Goal: Information Seeking & Learning: Learn about a topic

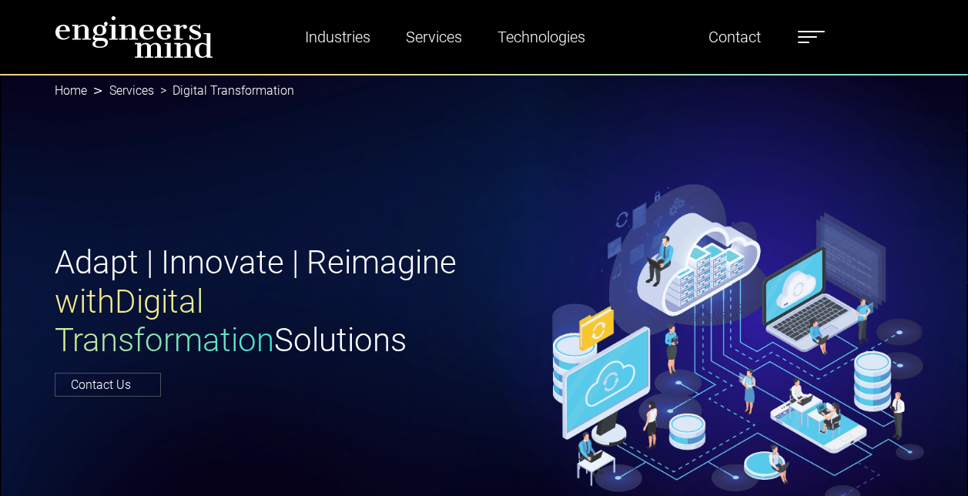
click at [821, 37] on label at bounding box center [811, 37] width 27 height 20
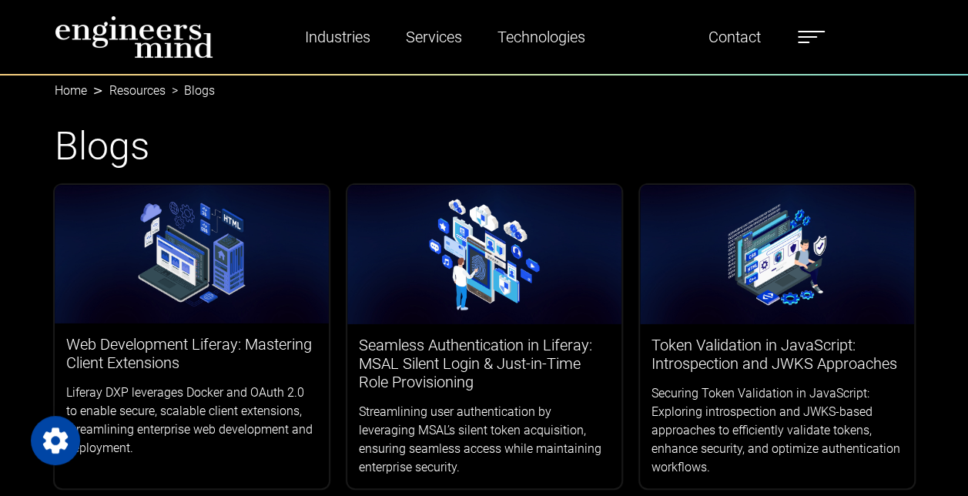
click at [821, 37] on label at bounding box center [811, 37] width 27 height 20
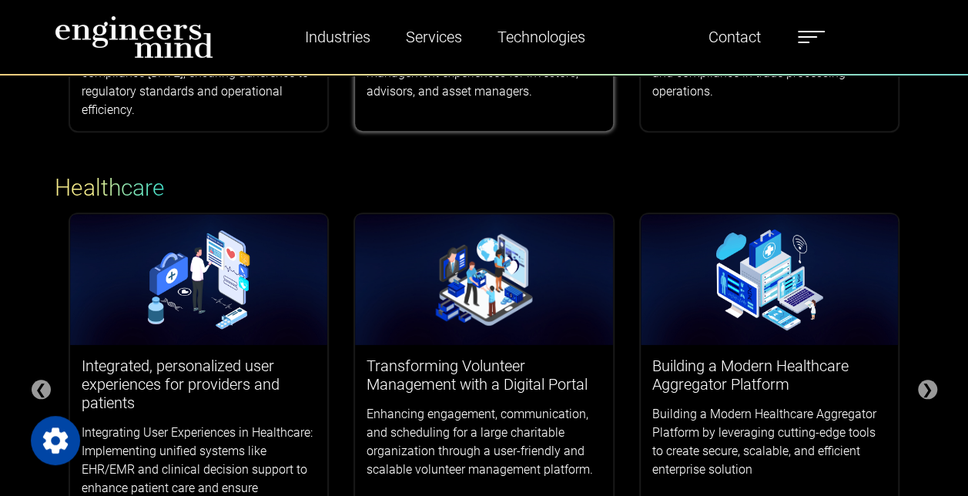
scroll to position [616, 0]
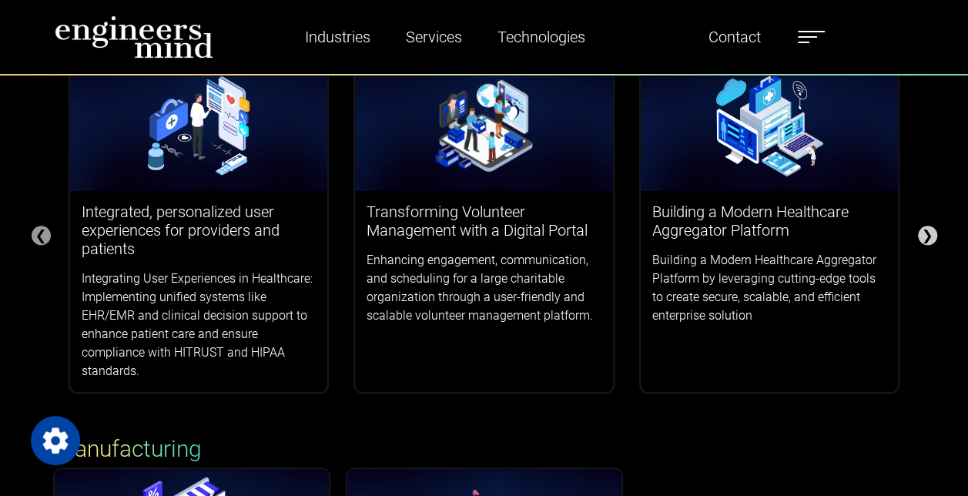
click at [920, 237] on div "❯" at bounding box center [927, 235] width 19 height 19
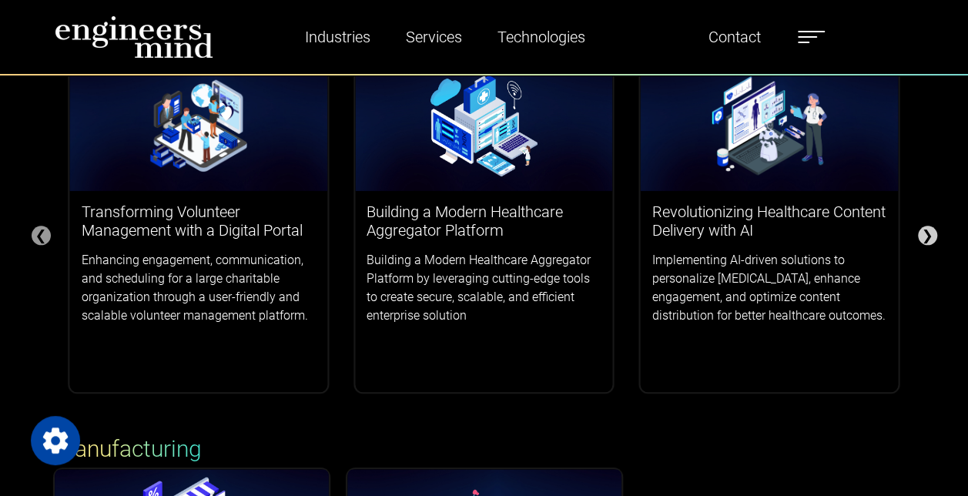
click at [921, 235] on div "❯" at bounding box center [927, 235] width 19 height 19
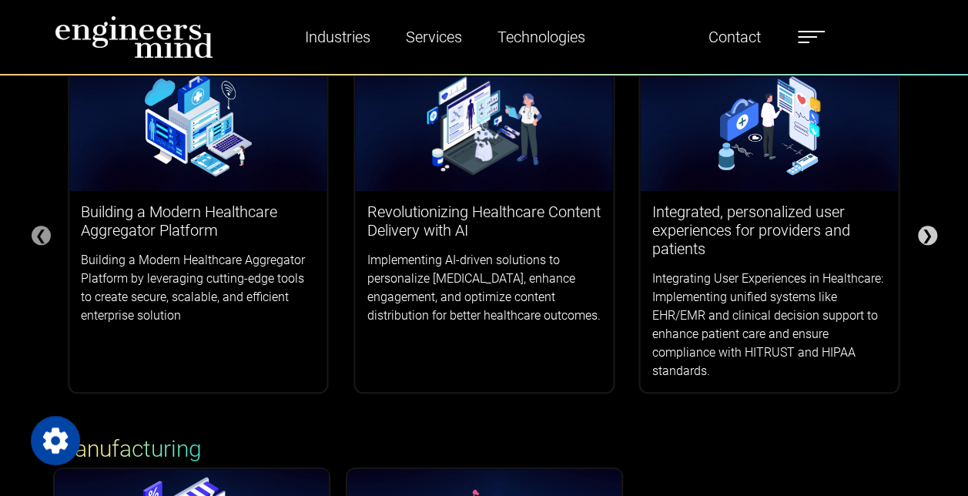
click at [921, 235] on div "❯" at bounding box center [927, 235] width 19 height 19
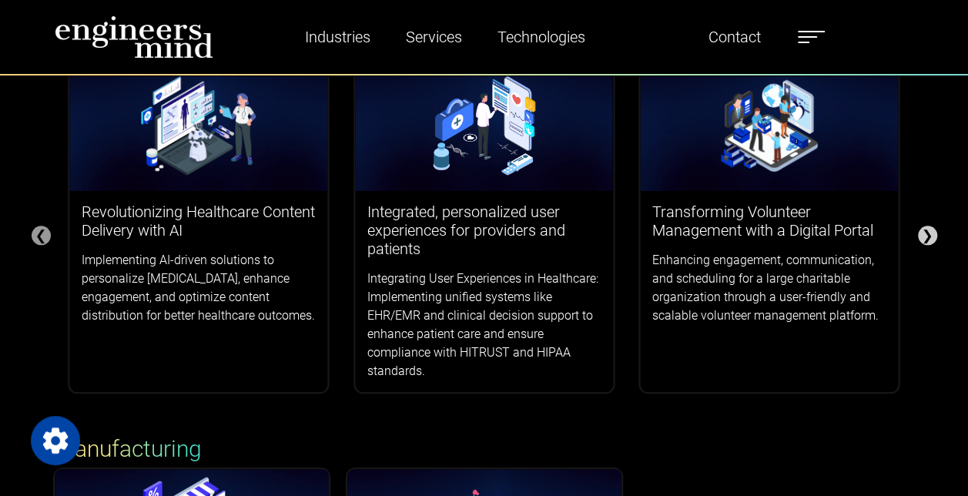
click at [921, 235] on div "❯" at bounding box center [927, 235] width 19 height 19
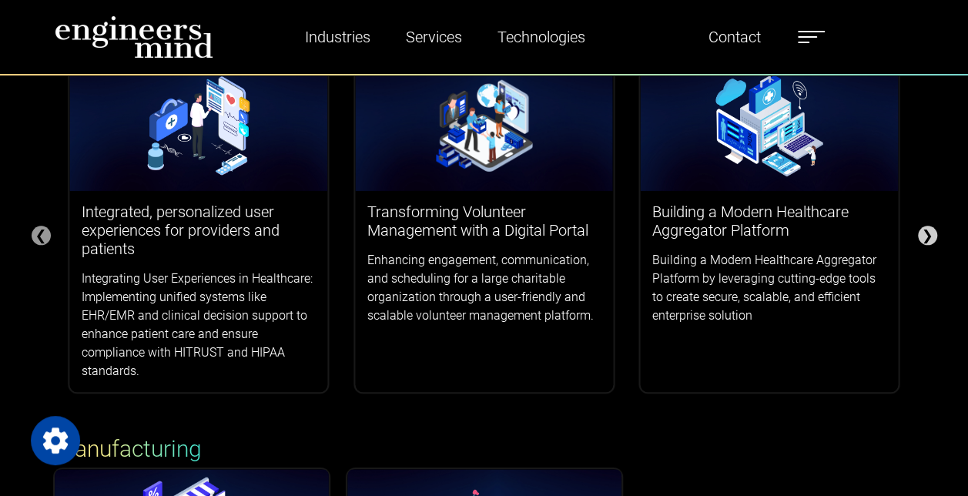
click at [921, 235] on div "❯" at bounding box center [927, 235] width 19 height 19
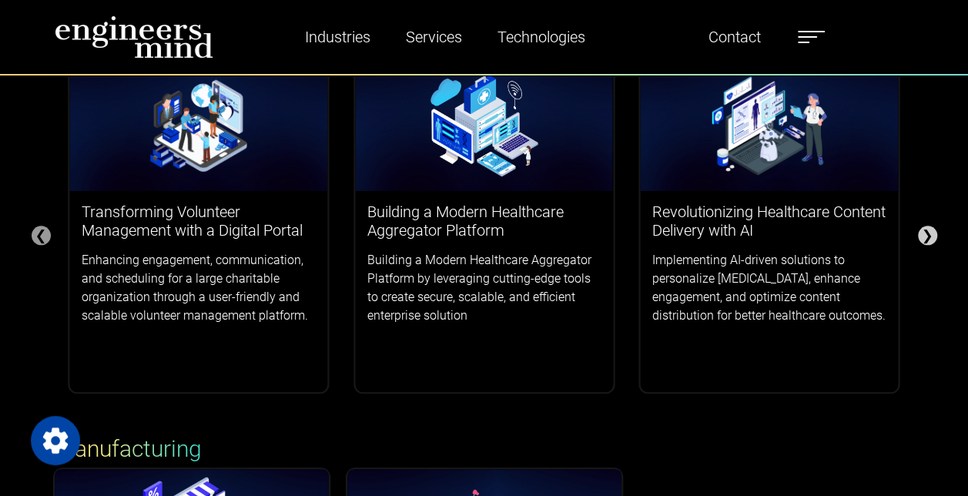
click at [919, 233] on div "❯" at bounding box center [927, 235] width 19 height 19
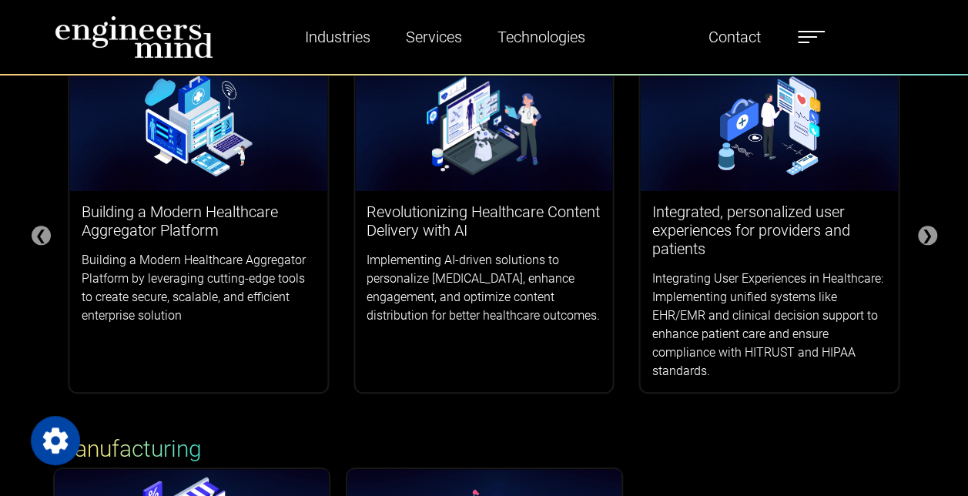
click at [929, 224] on div "Success Stories Finance ❮ ❯ Smarsh & Global Relay integration for FINRA Complia…" at bounding box center [484, 159] width 968 height 1340
click at [930, 229] on div "❯" at bounding box center [927, 235] width 19 height 19
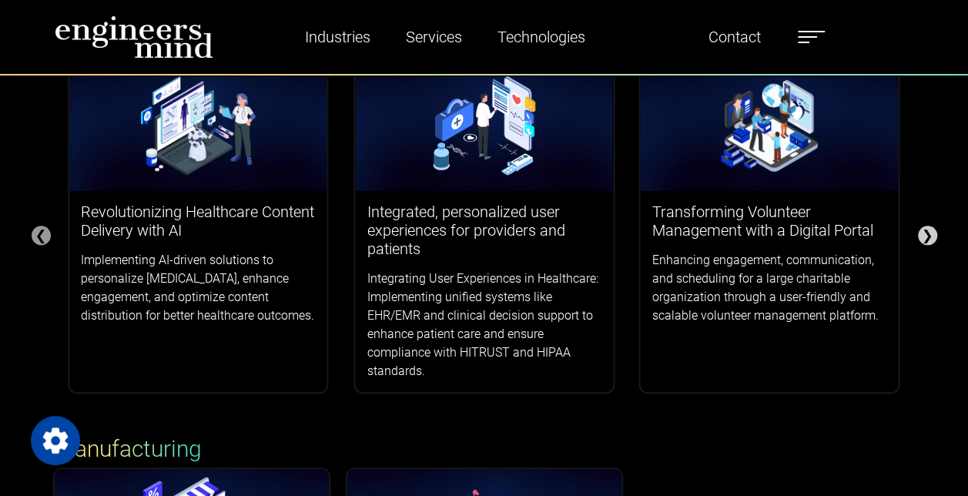
click at [931, 232] on div "❯" at bounding box center [927, 235] width 19 height 19
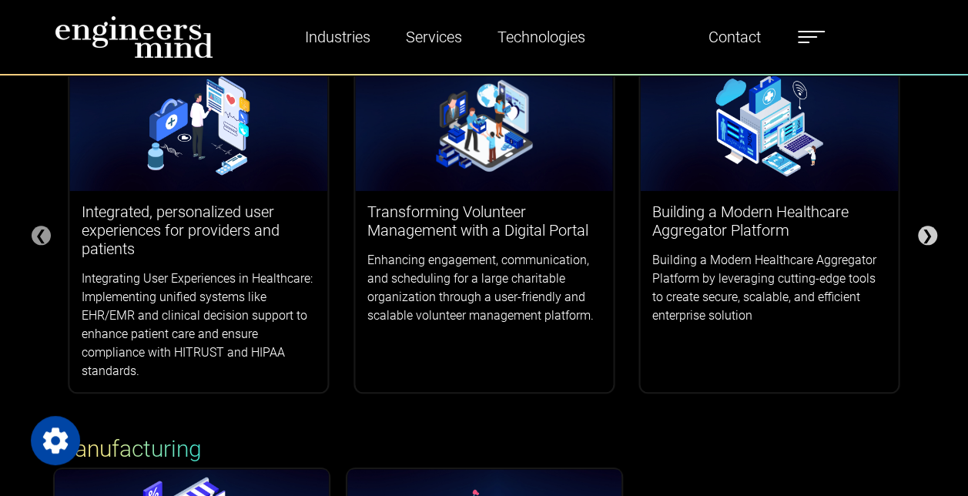
click at [931, 232] on div "❯" at bounding box center [927, 235] width 19 height 19
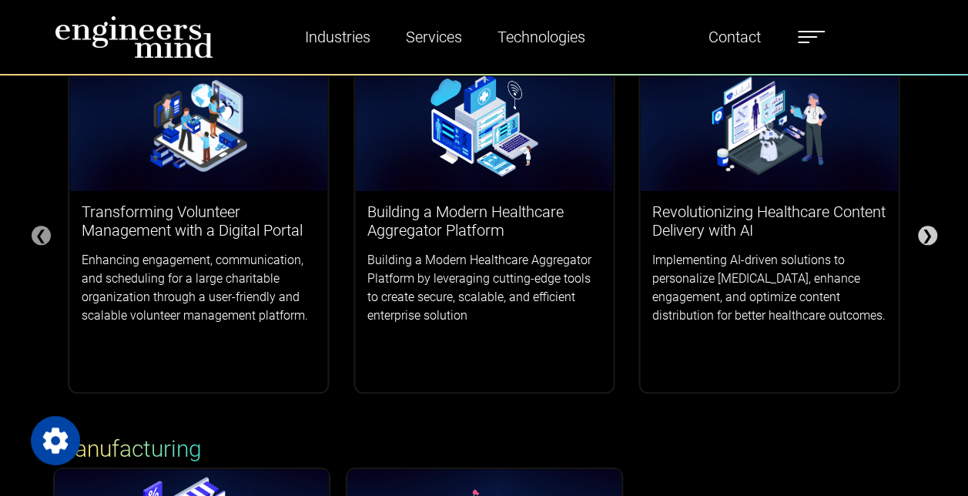
click at [931, 232] on div "❯" at bounding box center [927, 235] width 19 height 19
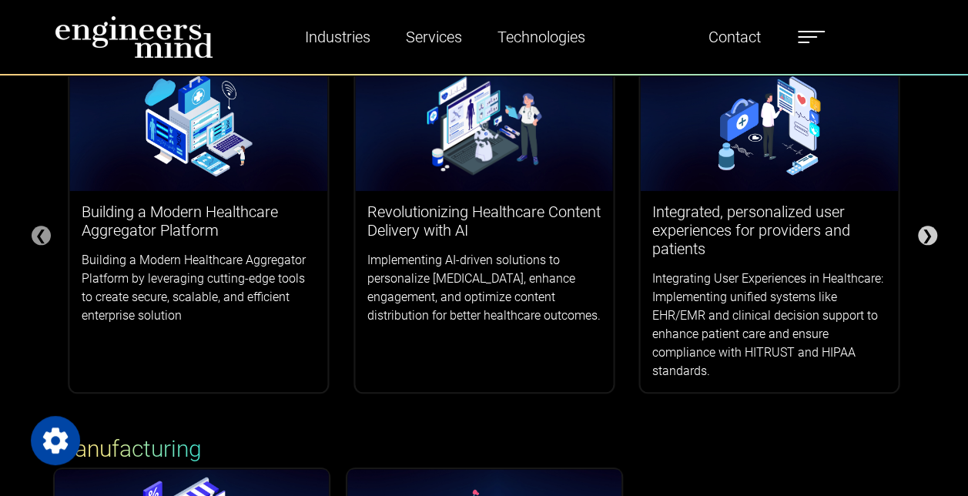
click at [931, 232] on div "❯" at bounding box center [927, 235] width 19 height 19
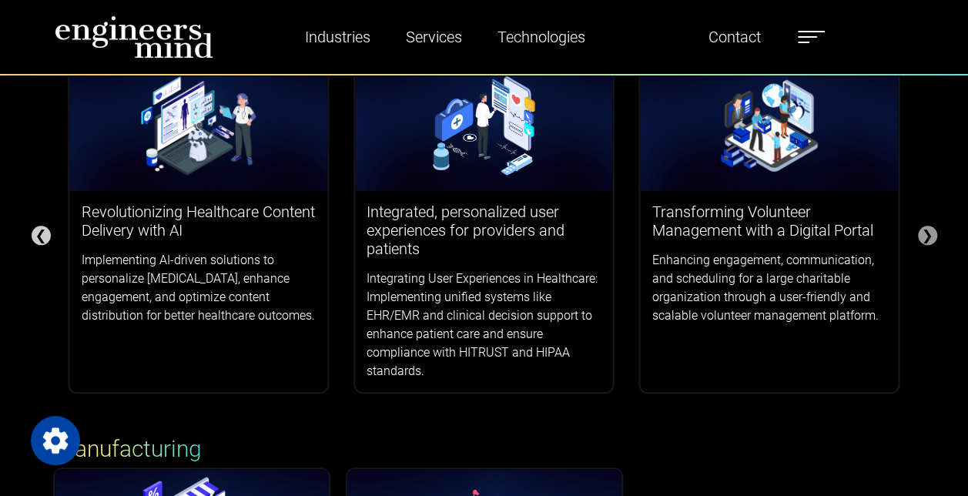
click at [42, 239] on div "❮" at bounding box center [41, 235] width 19 height 19
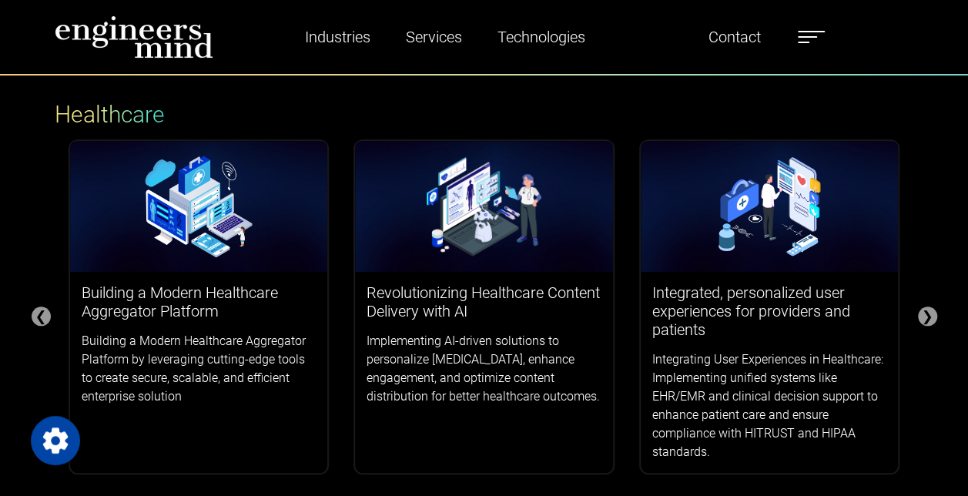
scroll to position [539, 0]
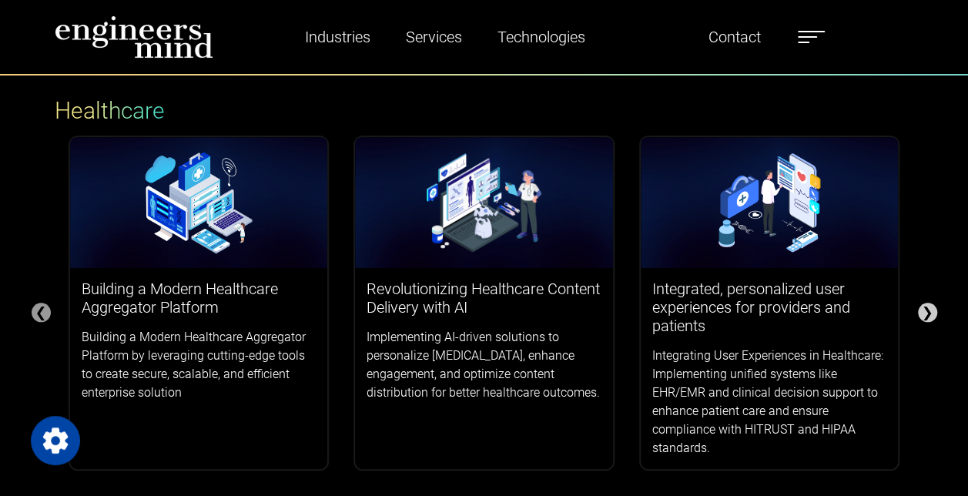
click at [922, 308] on div "❯" at bounding box center [927, 312] width 19 height 19
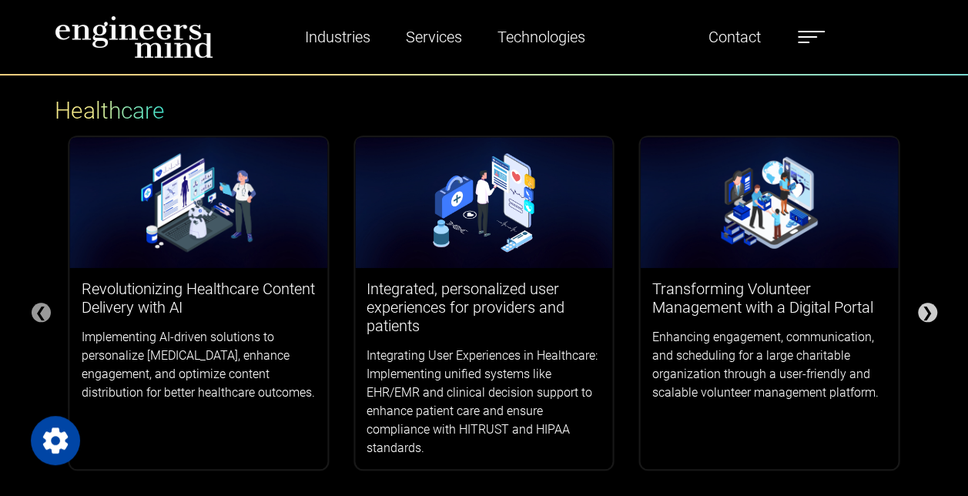
click at [922, 308] on div "❯" at bounding box center [927, 312] width 19 height 19
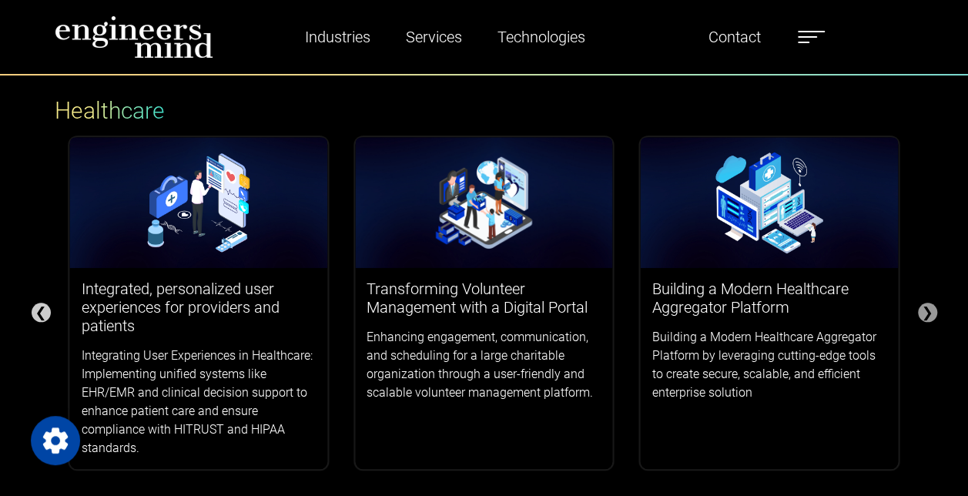
click at [46, 311] on div "❮" at bounding box center [41, 312] width 19 height 19
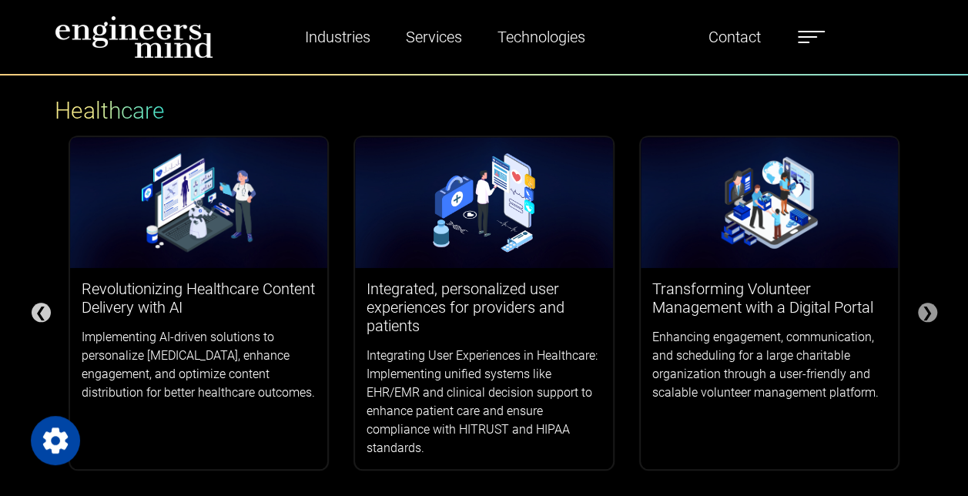
click at [46, 311] on div "❮" at bounding box center [41, 312] width 19 height 19
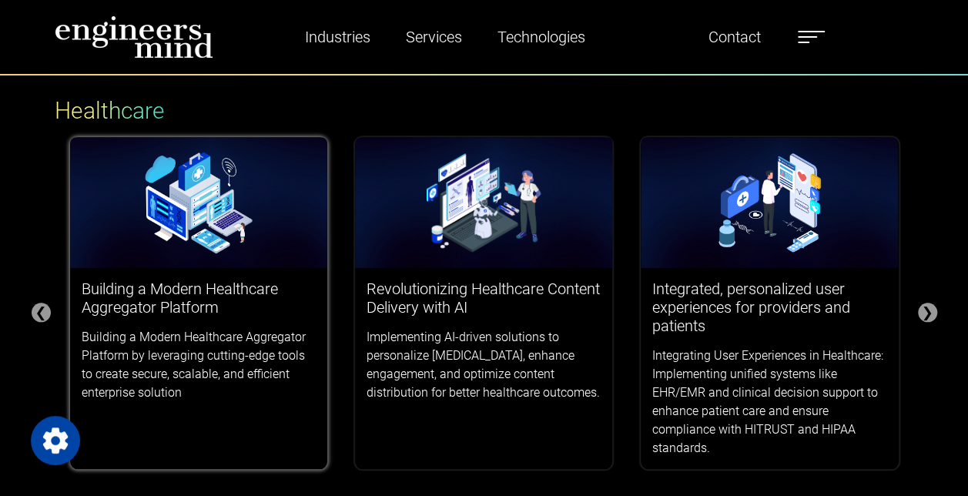
click at [194, 271] on div "Building a Modern Healthcare Aggregator Platform Building a Modern Healthcare A…" at bounding box center [199, 341] width 258 height 146
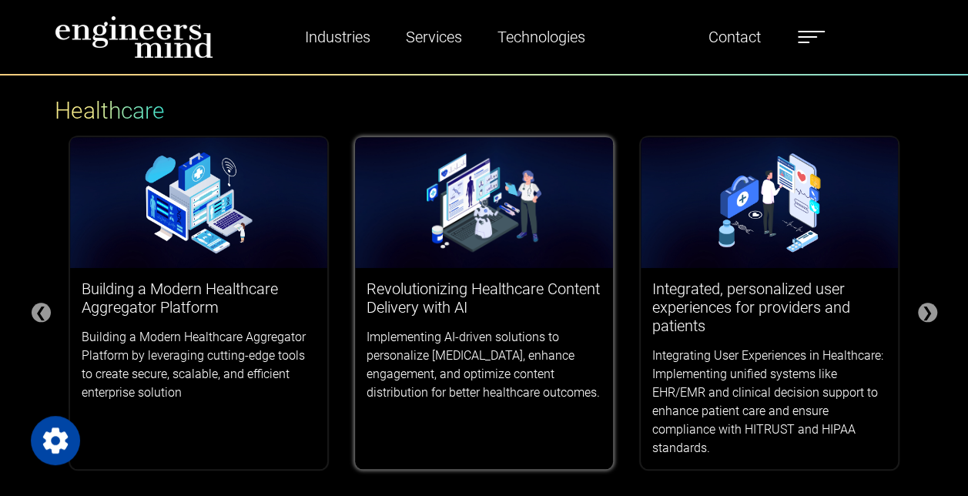
click at [491, 291] on h3 "Revolutionizing Healthcare Content Delivery with AI" at bounding box center [483, 297] width 235 height 37
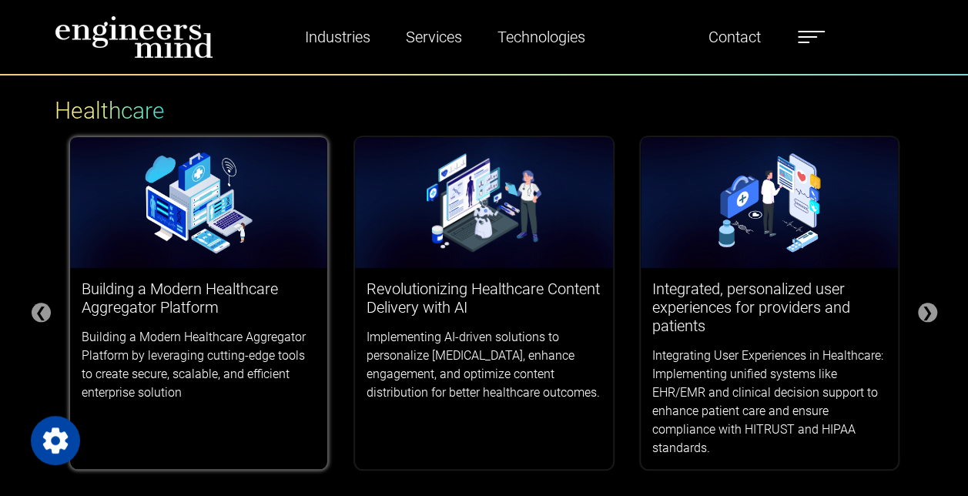
click at [236, 202] on img at bounding box center [199, 202] width 258 height 130
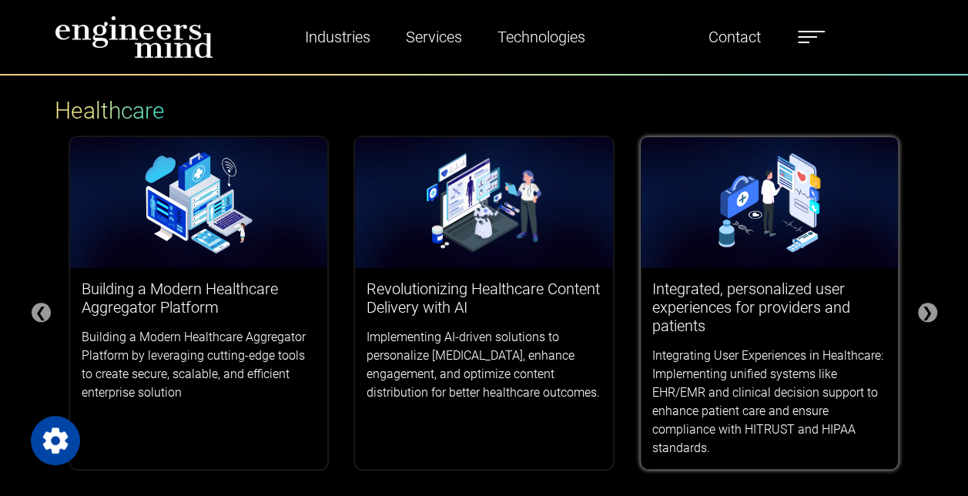
click at [801, 228] on img at bounding box center [770, 202] width 258 height 130
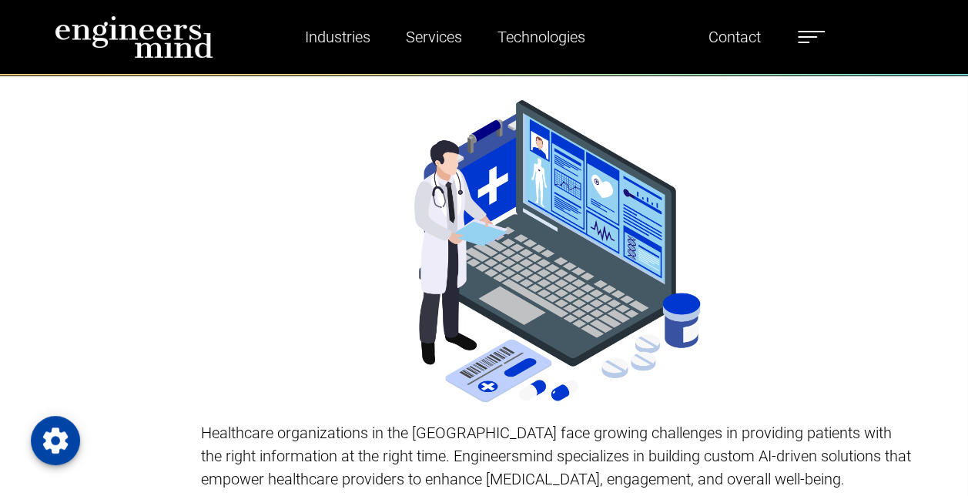
scroll to position [5774, 0]
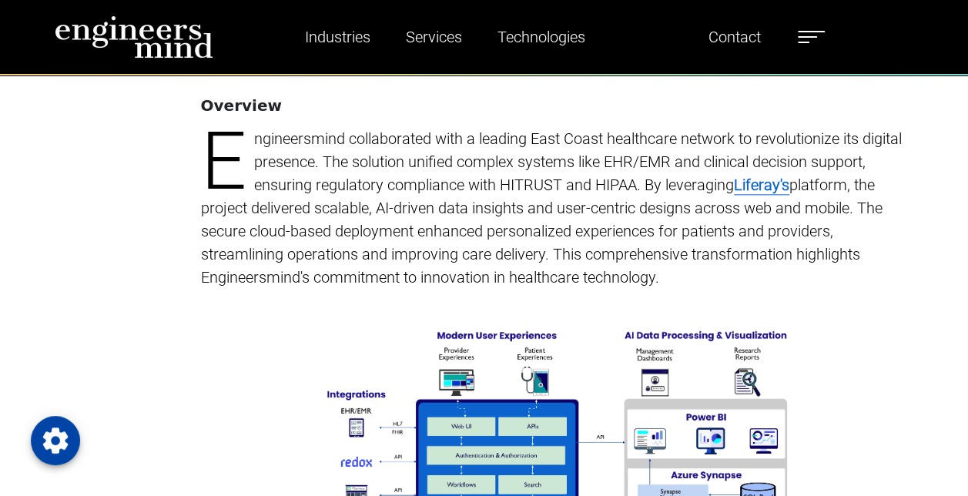
scroll to position [924, 0]
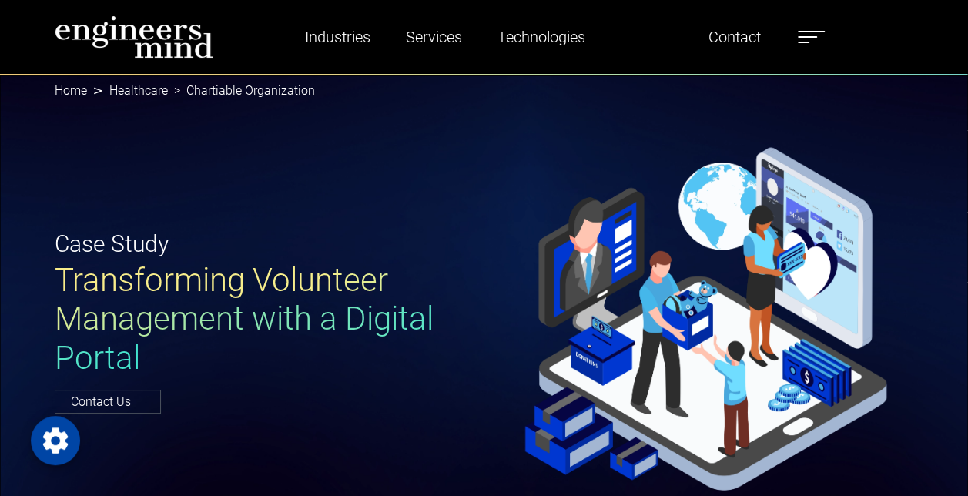
click at [797, 44] on ul "Industries Financial Services Healthcare Manufacturing Services Digital Transfo…" at bounding box center [548, 36] width 570 height 35
click at [801, 42] on ul "Industries Financial Services Healthcare Manufacturing Services Digital Transfo…" at bounding box center [548, 36] width 570 height 35
click at [812, 37] on span at bounding box center [807, 37] width 19 height 2
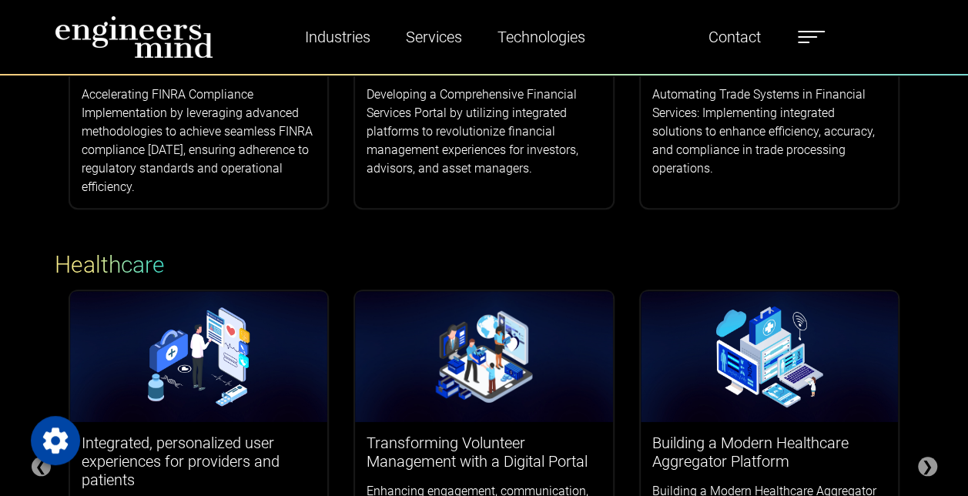
scroll to position [693, 0]
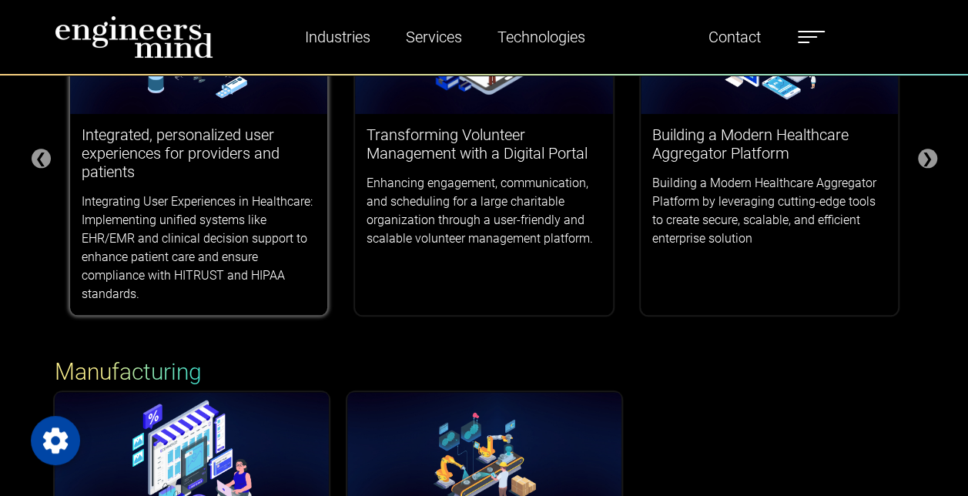
click at [237, 196] on p "Integrating User Experiences in Healthcare: Implementing unified systems like E…" at bounding box center [199, 247] width 235 height 111
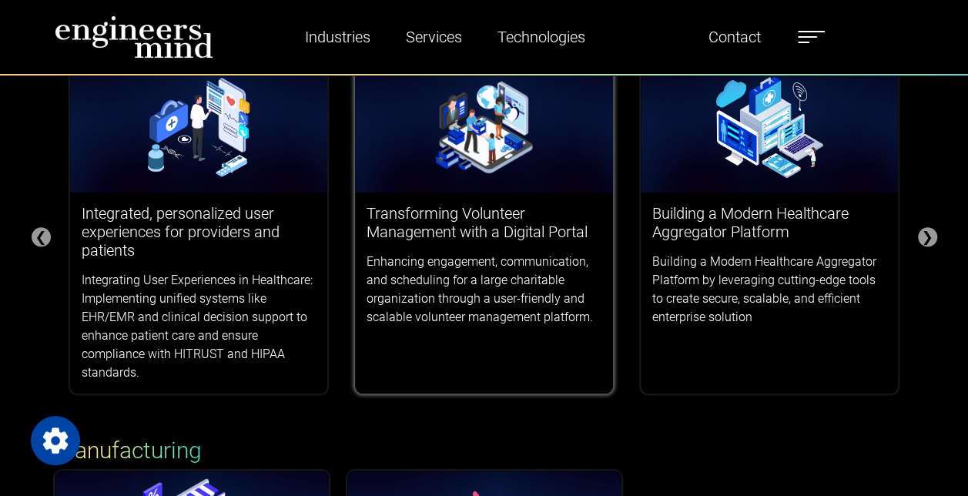
scroll to position [539, 0]
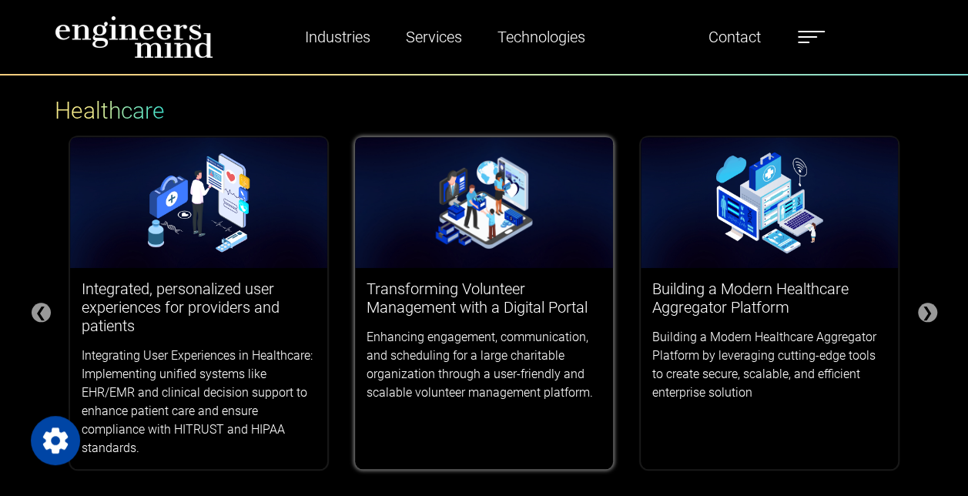
click at [420, 243] on img at bounding box center [484, 202] width 258 height 130
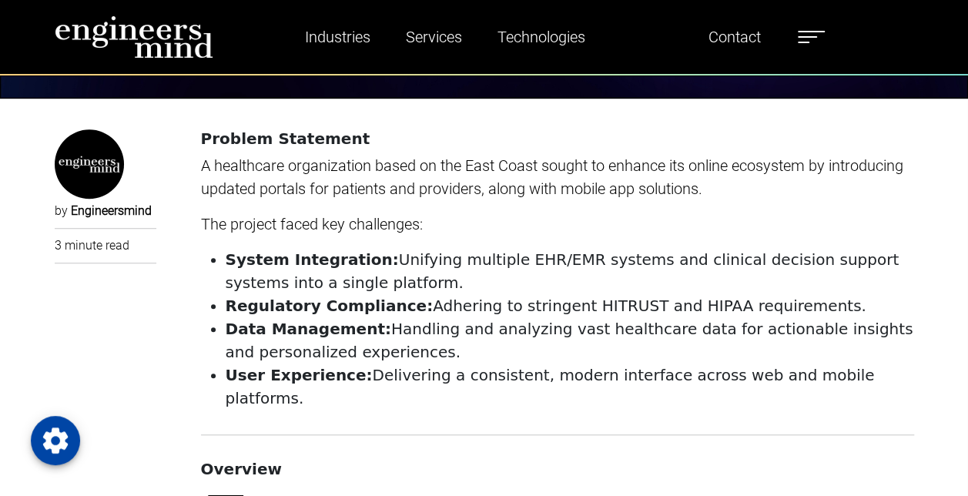
scroll to position [385, 0]
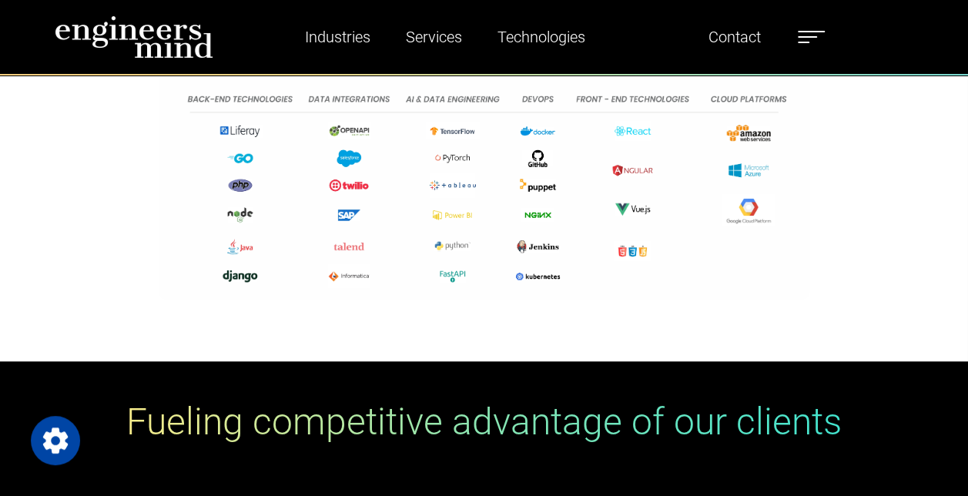
scroll to position [6775, 0]
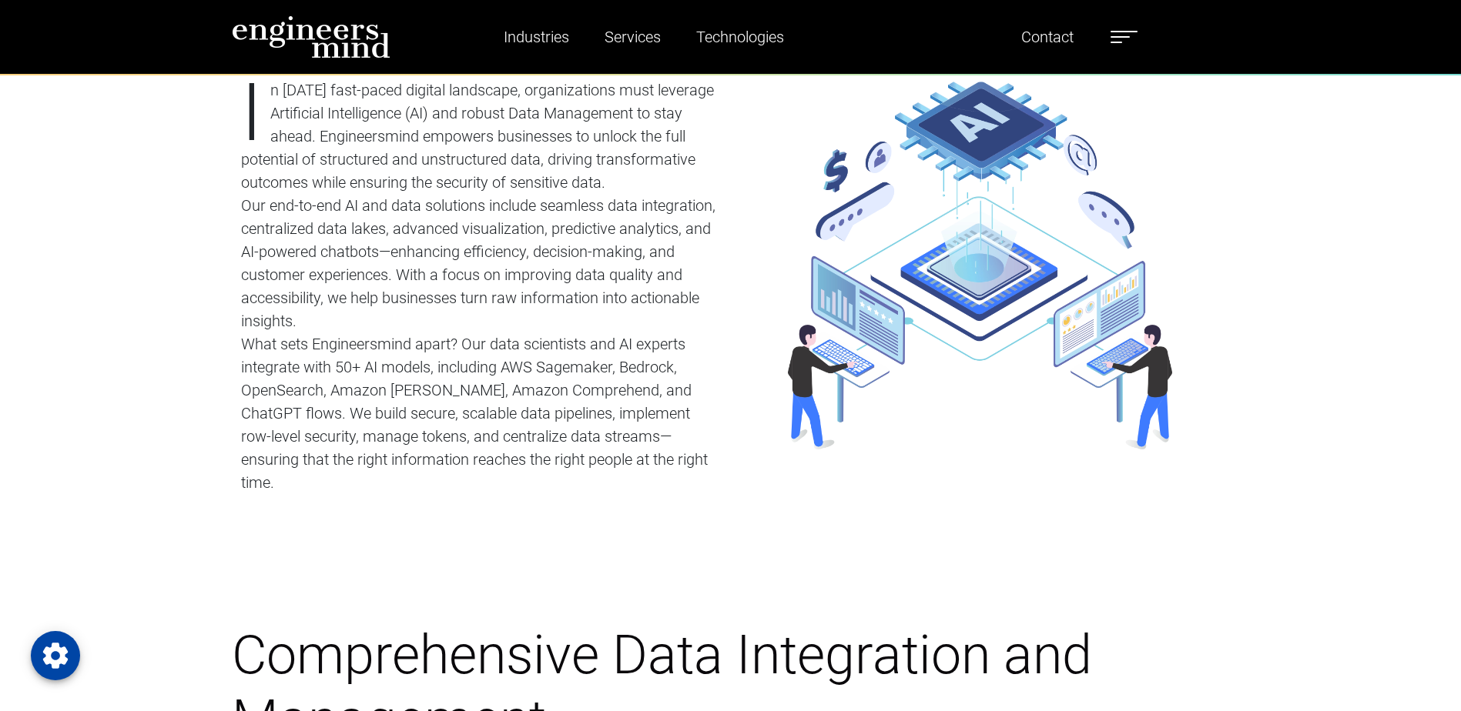
scroll to position [693, 0]
